Goal: Task Accomplishment & Management: Manage account settings

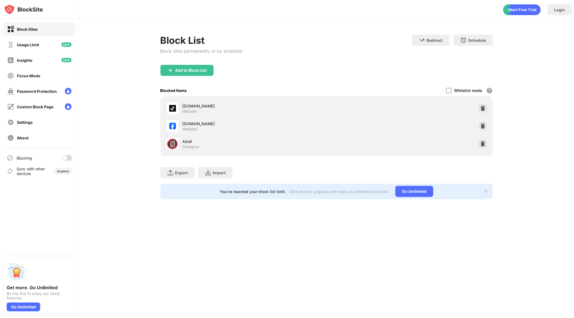
click at [68, 155] on div at bounding box center [67, 158] width 10 height 6
click at [70, 141] on div at bounding box center [67, 143] width 10 height 6
